Goal: Task Accomplishment & Management: Use online tool/utility

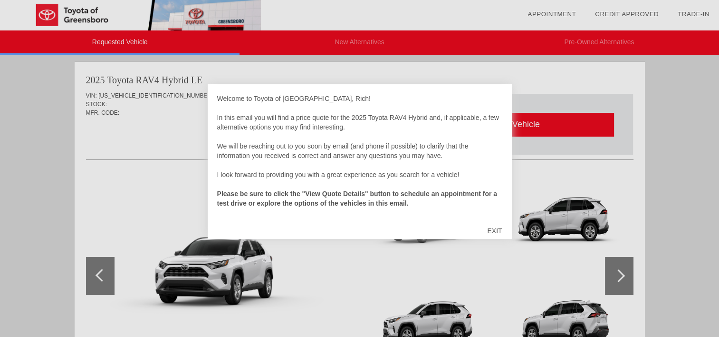
click at [495, 228] on div "EXIT" at bounding box center [495, 230] width 34 height 29
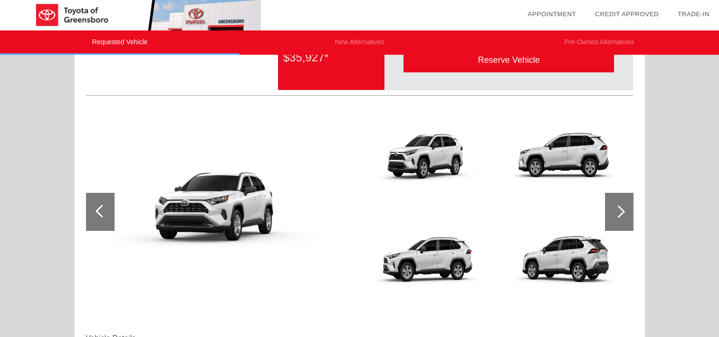
scroll to position [48, 0]
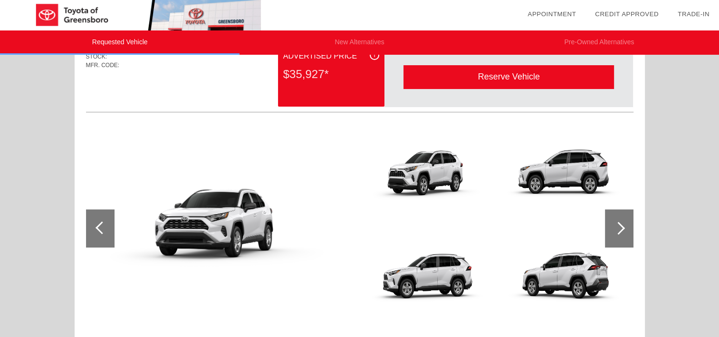
click at [617, 221] on div at bounding box center [619, 228] width 29 height 38
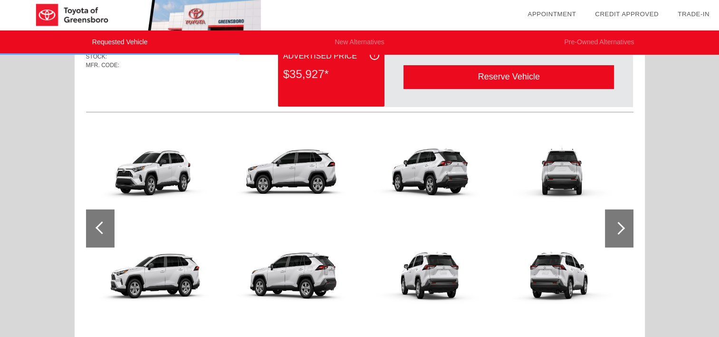
click at [617, 221] on div at bounding box center [619, 228] width 29 height 38
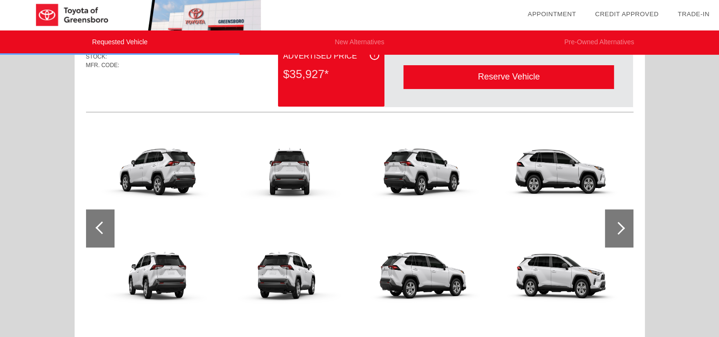
click at [617, 221] on div at bounding box center [619, 228] width 29 height 38
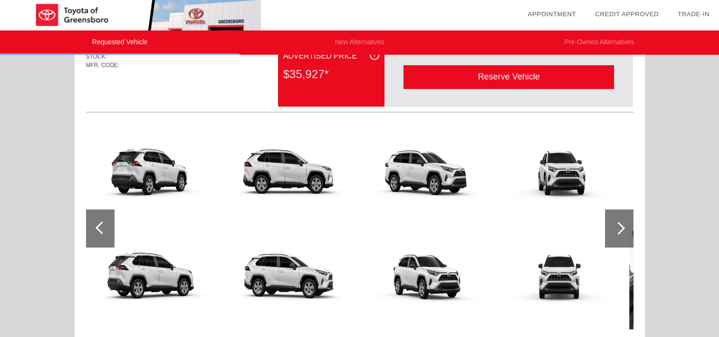
click at [617, 221] on div at bounding box center [619, 228] width 29 height 38
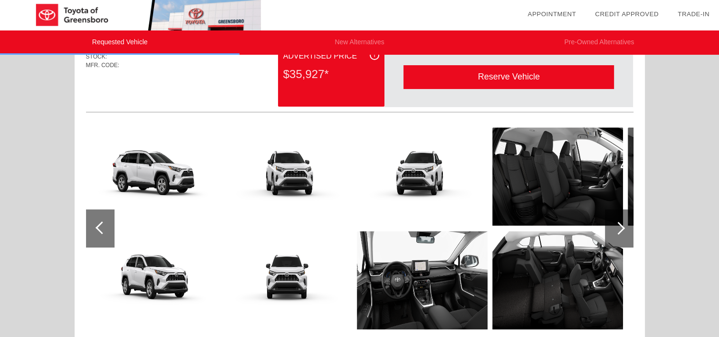
click at [617, 221] on div at bounding box center [619, 228] width 29 height 38
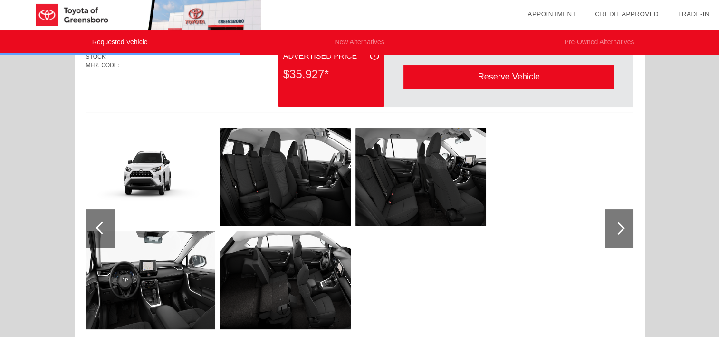
click at [617, 221] on div at bounding box center [619, 228] width 29 height 38
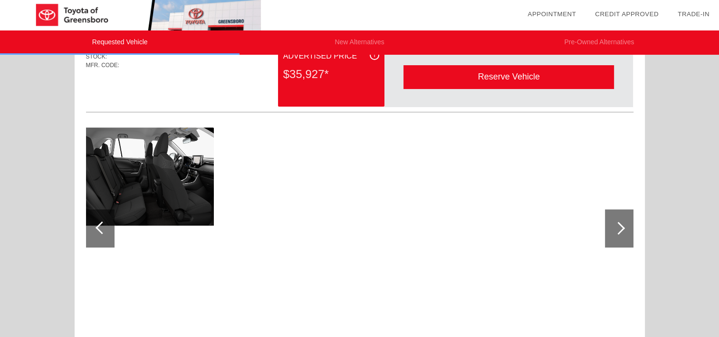
click at [617, 221] on div at bounding box center [619, 228] width 29 height 38
